Goal: Find specific page/section: Find specific page/section

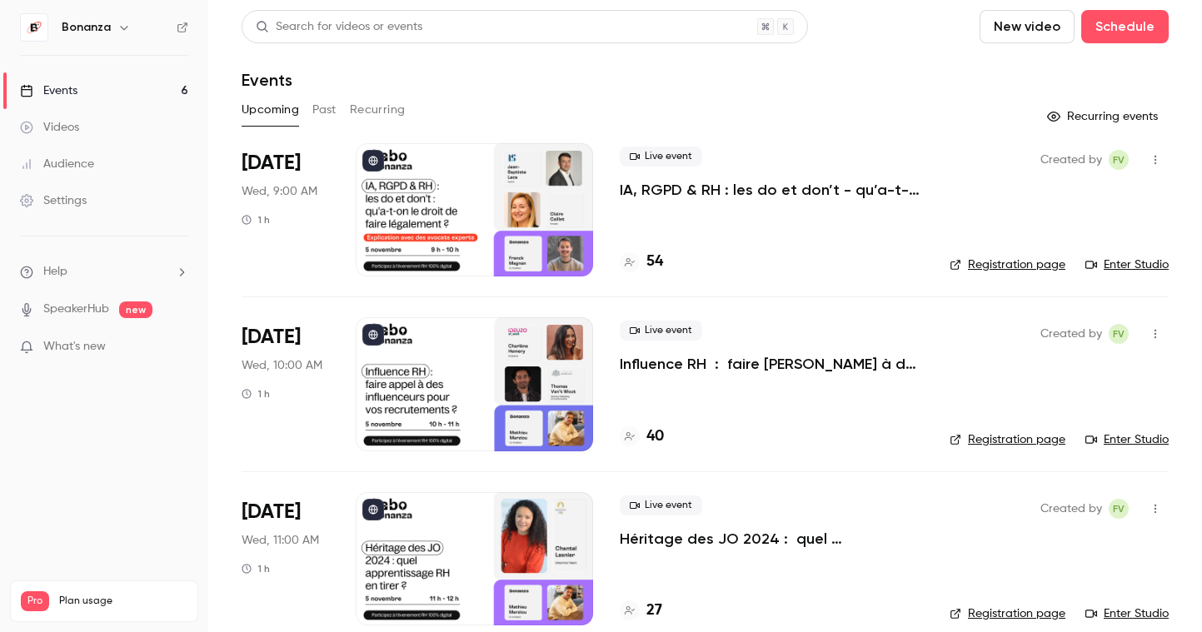
click at [82, 152] on link "Audience" at bounding box center [104, 164] width 208 height 37
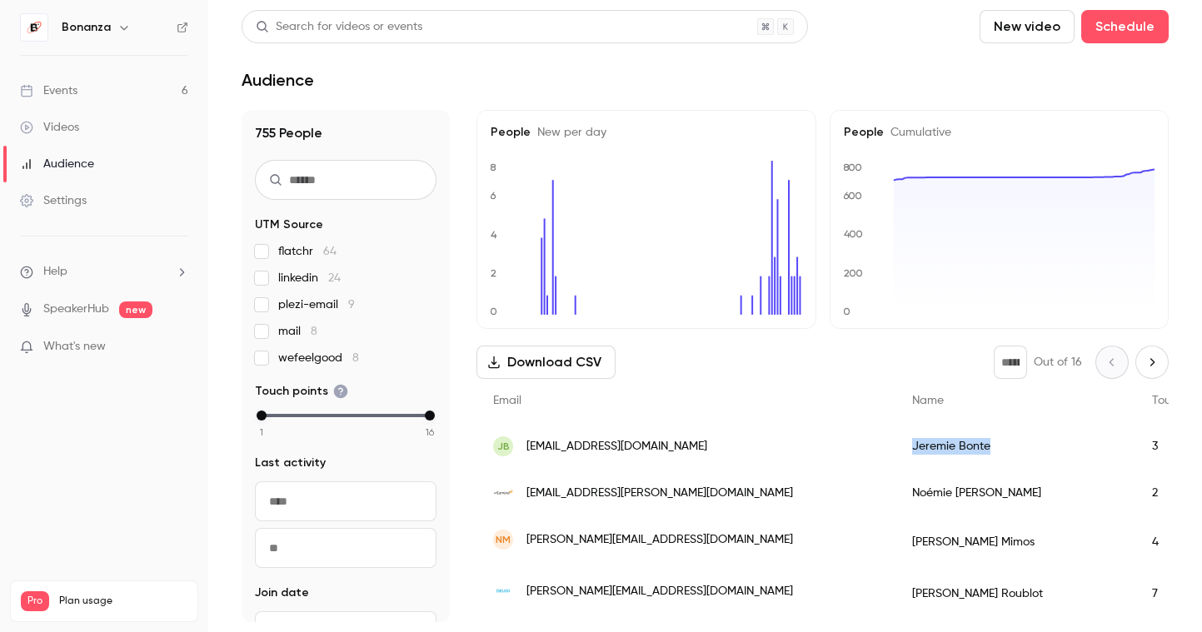
drag, startPoint x: 867, startPoint y: 448, endPoint x: 773, endPoint y: 451, distance: 94.2
click at [896, 451] on div "Jeremie Bonte" at bounding box center [1016, 446] width 240 height 47
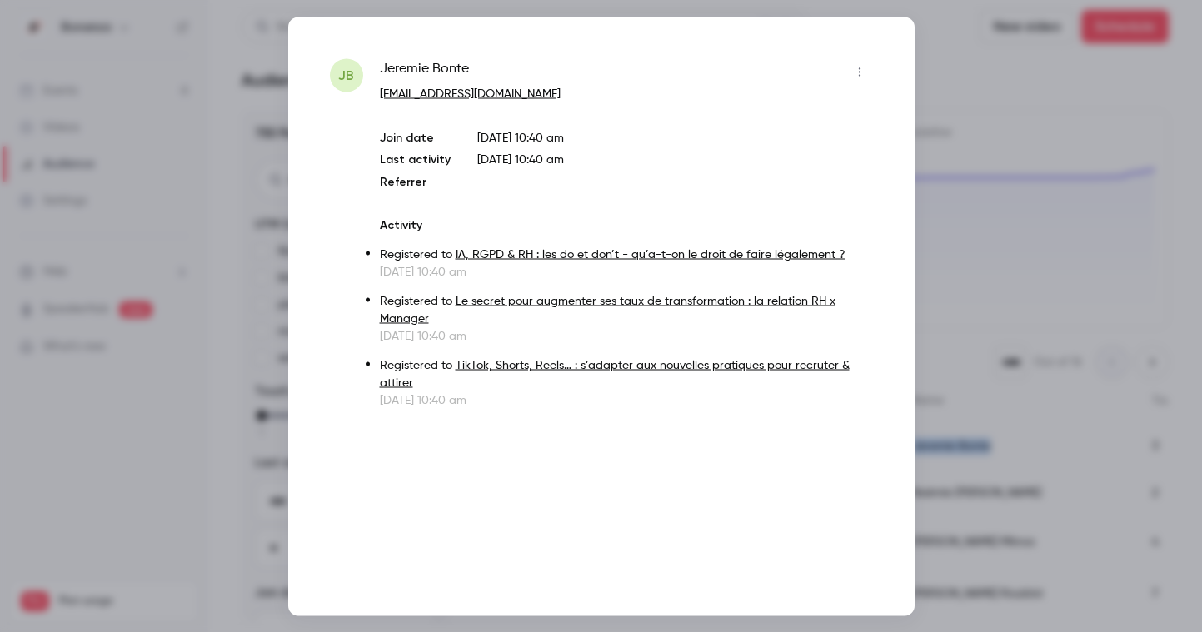
copy div "Jeremie Bonte"
click at [1013, 54] on div at bounding box center [601, 316] width 1202 height 632
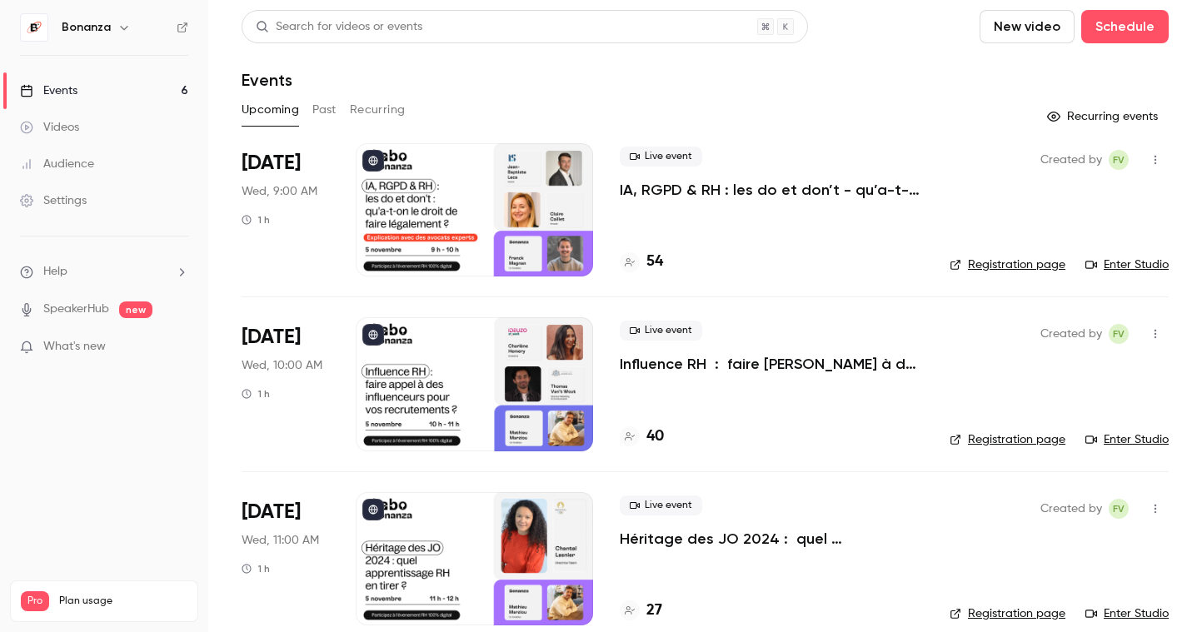
click at [91, 165] on div "Audience" at bounding box center [57, 164] width 74 height 17
